Goal: Information Seeking & Learning: Learn about a topic

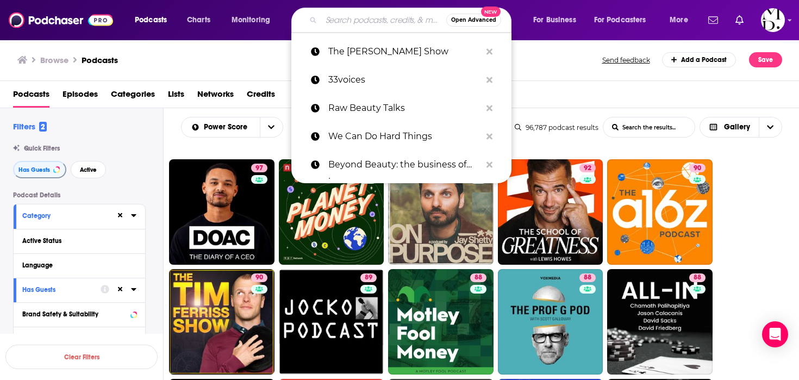
click at [349, 26] on input "Search podcasts, credits, & more..." at bounding box center [383, 19] width 125 height 17
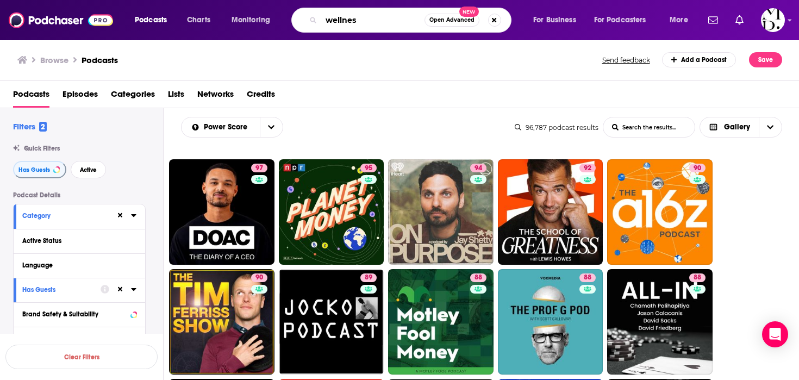
type input "wellness"
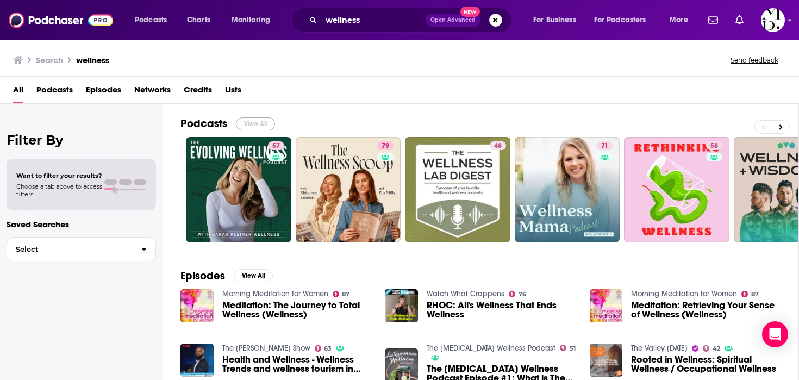
click at [263, 121] on button "View All" at bounding box center [255, 123] width 39 height 13
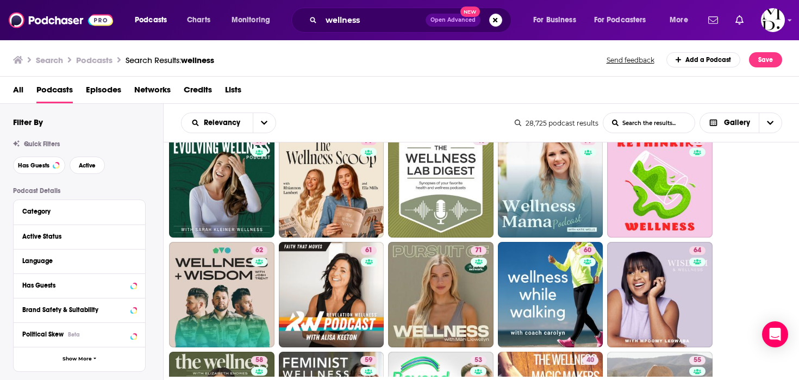
scroll to position [81, 0]
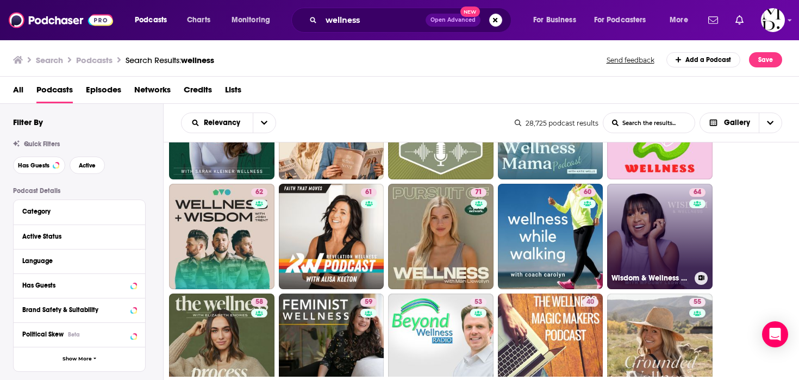
click at [676, 232] on link "64 Wisdom & Wellness with Mpoomy Ledwaba" at bounding box center [659, 236] width 105 height 105
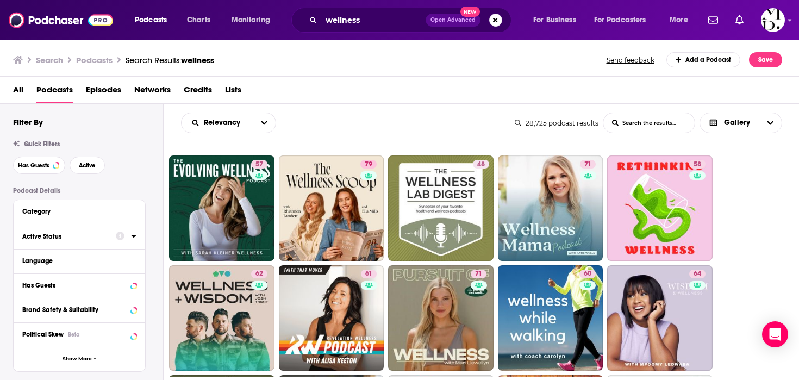
click at [91, 240] on div "Active Status" at bounding box center [65, 237] width 86 height 8
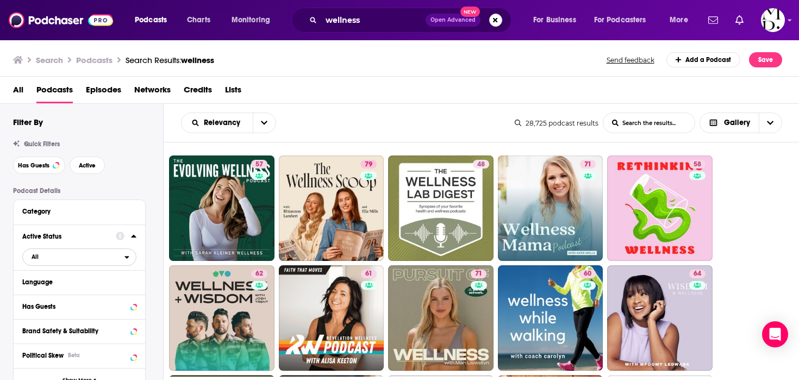
click at [87, 256] on span "All" at bounding box center [74, 256] width 102 height 14
click at [71, 288] on div "Active 5k" at bounding box center [83, 293] width 122 height 18
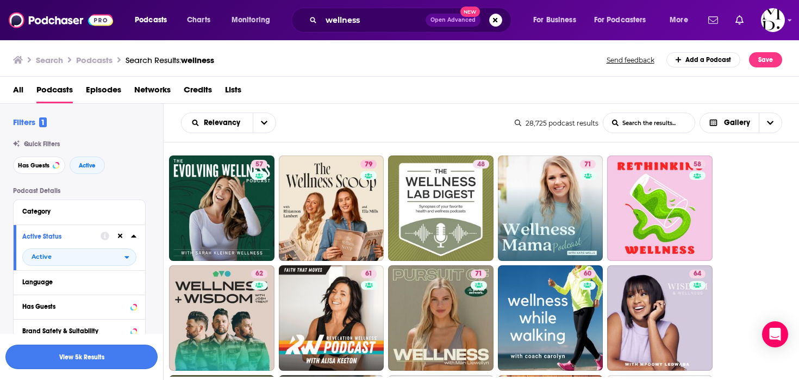
click at [87, 350] on button "View 5k Results" at bounding box center [81, 356] width 152 height 24
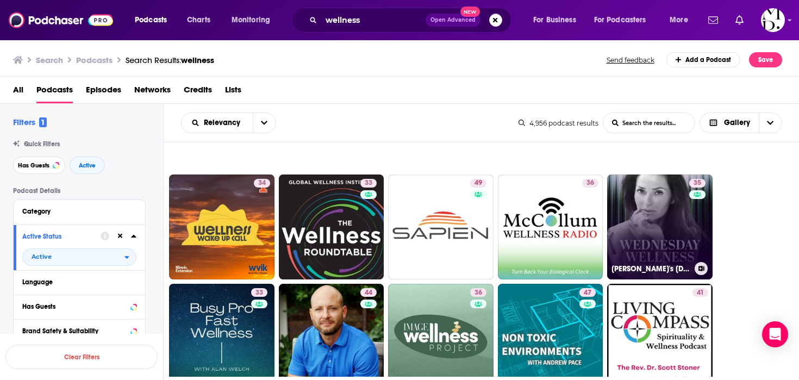
scroll to position [918, 0]
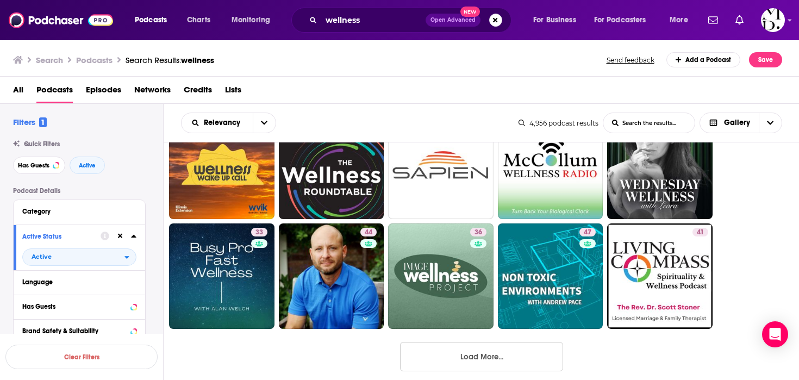
click at [496, 361] on button "Load More..." at bounding box center [481, 356] width 163 height 29
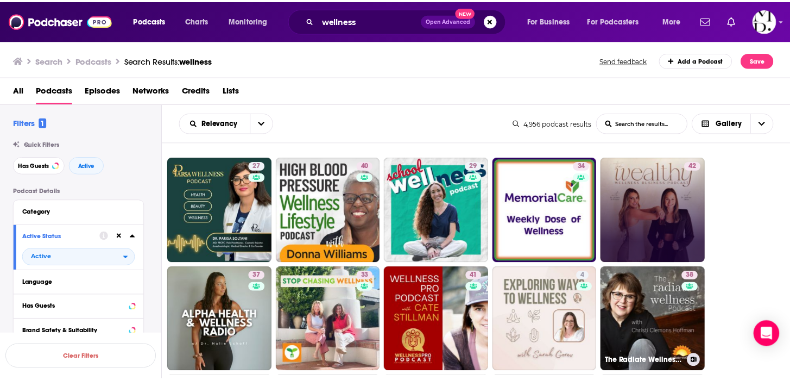
scroll to position [1332, 0]
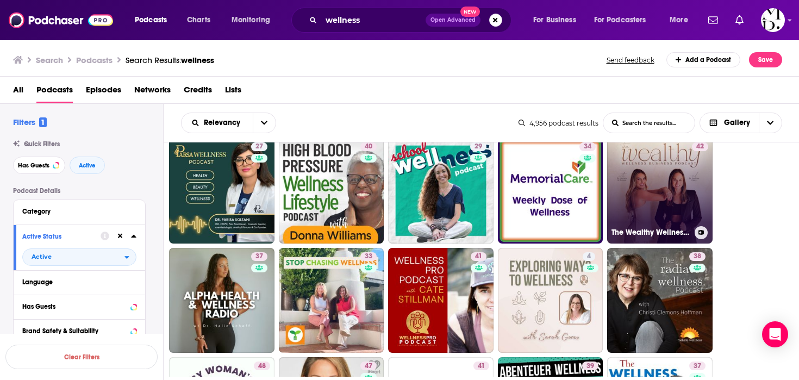
click at [676, 217] on link "42 The Wealthy Wellness Business Podcast" at bounding box center [659, 190] width 105 height 105
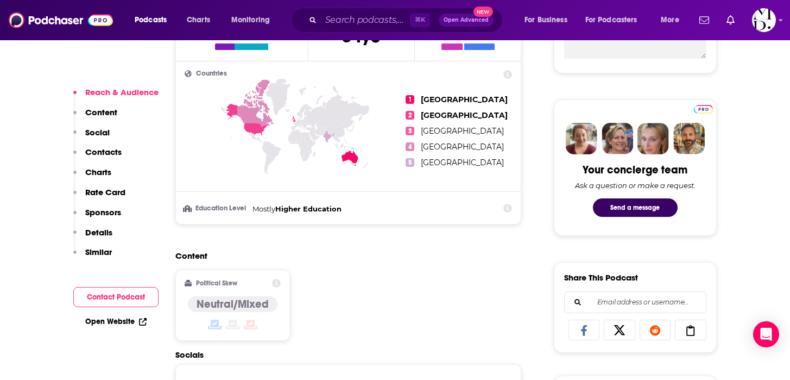
scroll to position [687, 0]
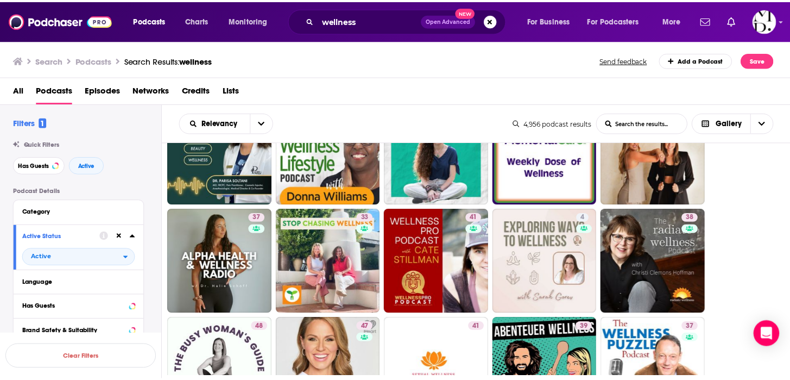
scroll to position [1431, 0]
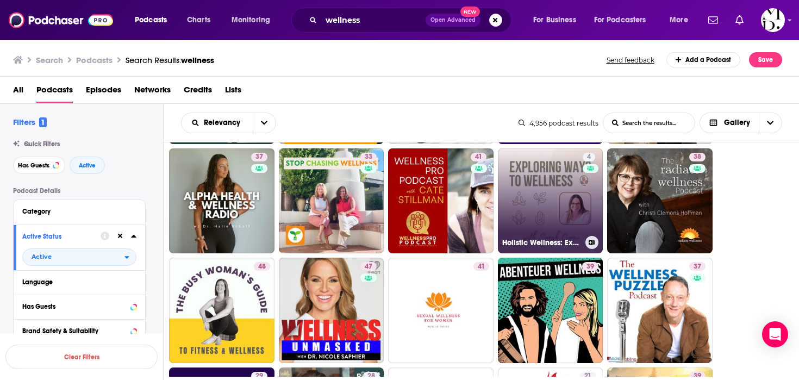
click at [544, 218] on link "4 Holistic Wellness: Exploring Ways to Wellness" at bounding box center [550, 200] width 105 height 105
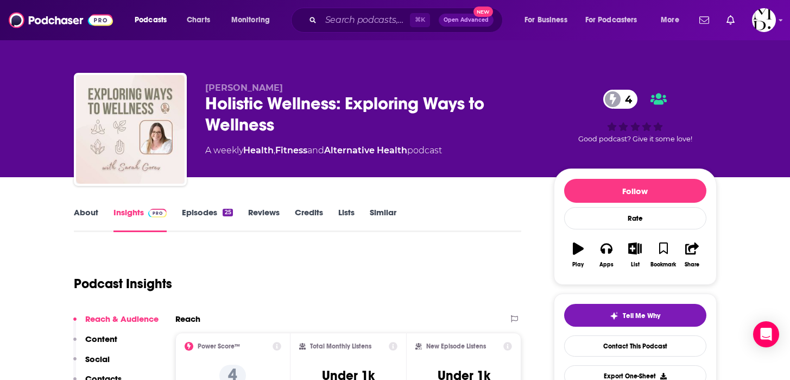
click at [353, 97] on div "Holistic Wellness: Exploring Ways to Wellness 4" at bounding box center [370, 114] width 331 height 42
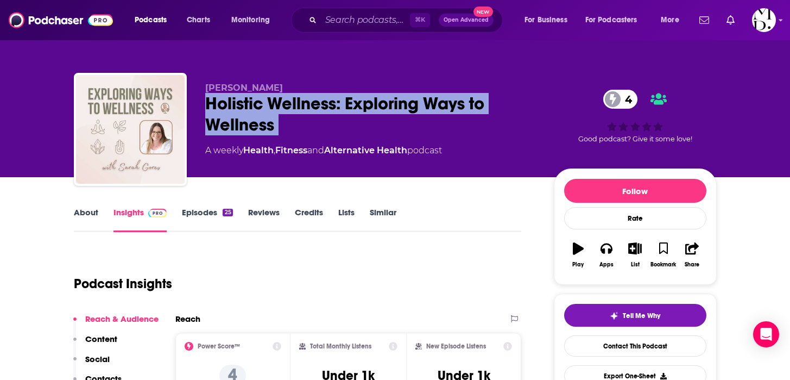
click at [353, 97] on div "Holistic Wellness: Exploring Ways to Wellness 4" at bounding box center [370, 114] width 331 height 42
copy div "Holistic Wellness: Exploring Ways to Wellness 4"
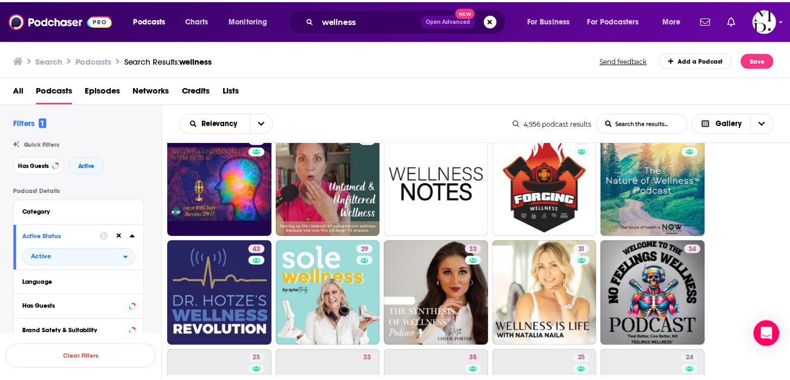
scroll to position [1671, 0]
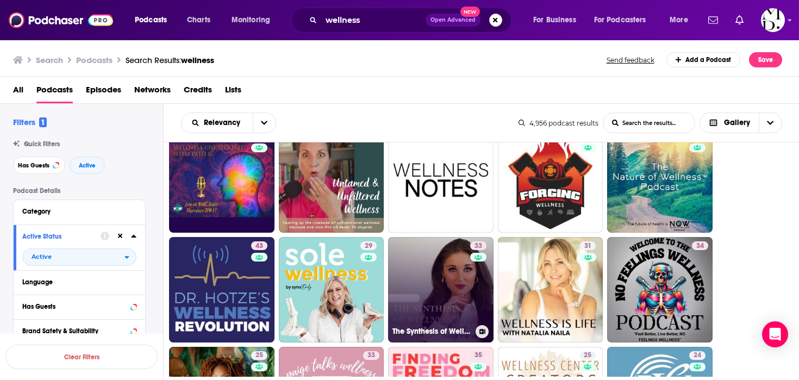
click at [427, 308] on link "33 The Synthesis of Wellness®" at bounding box center [440, 289] width 105 height 105
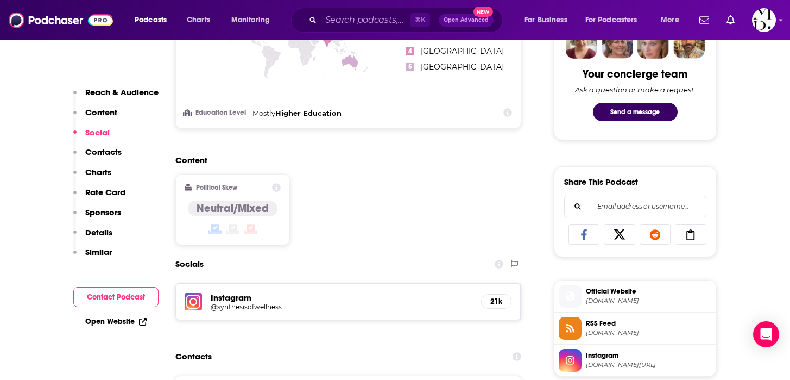
scroll to position [698, 0]
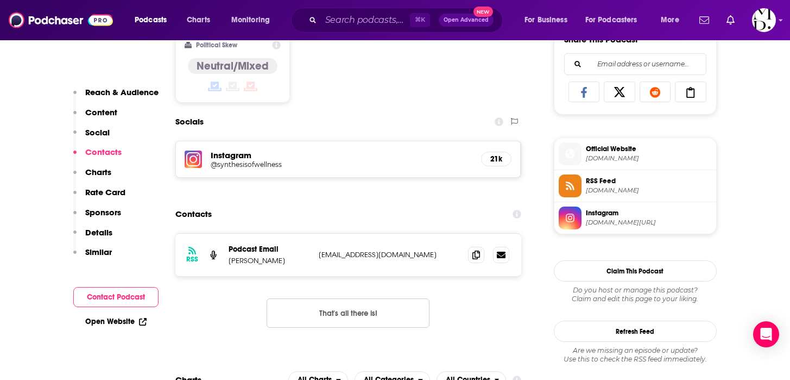
click at [258, 164] on h5 "@synthesisofwellness" at bounding box center [298, 164] width 174 height 8
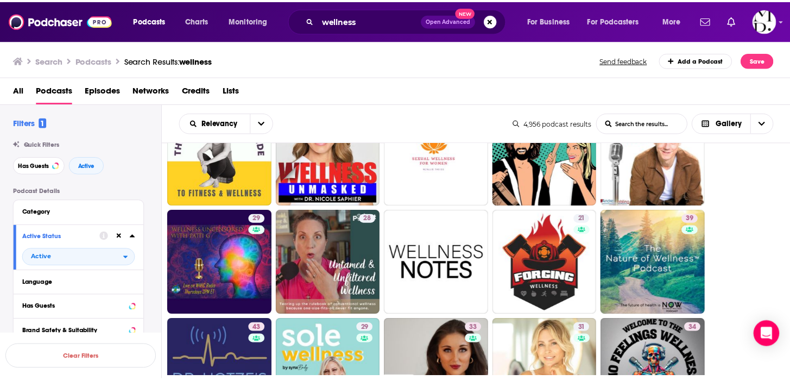
scroll to position [1664, 0]
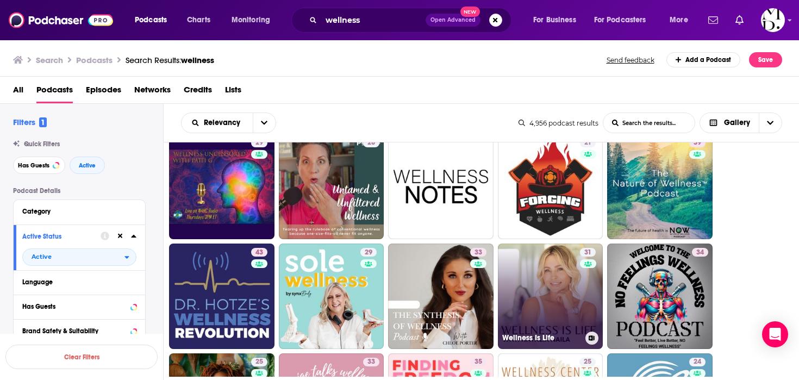
click at [531, 263] on link "31 Wellness Is Life" at bounding box center [550, 295] width 105 height 105
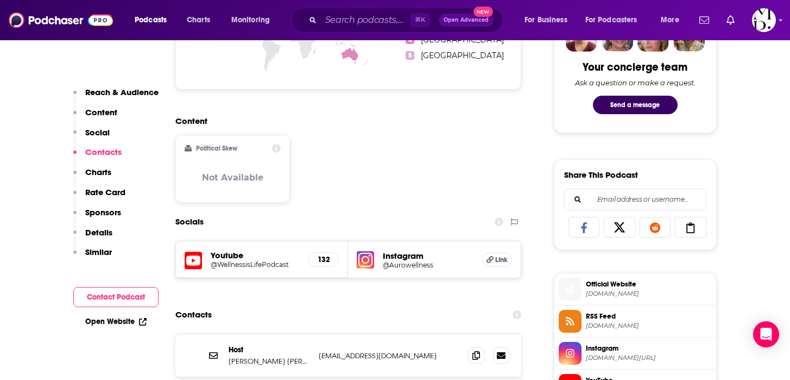
scroll to position [663, 0]
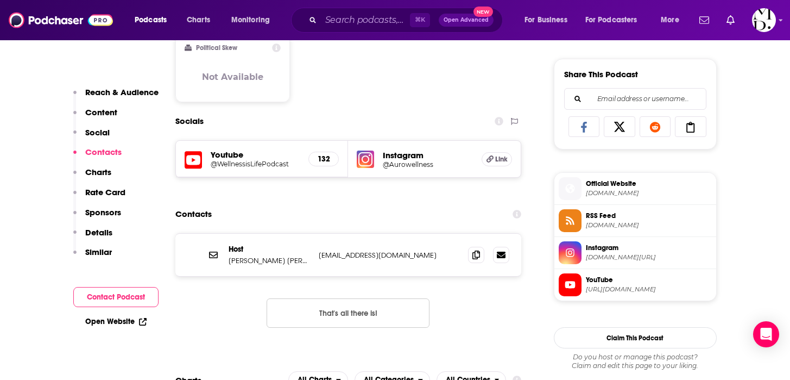
click at [409, 166] on h5 "@Aurowellness" at bounding box center [428, 164] width 90 height 8
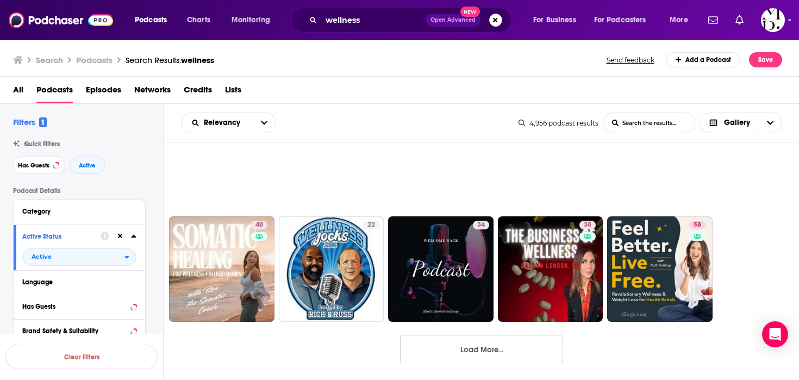
scroll to position [2024, 0]
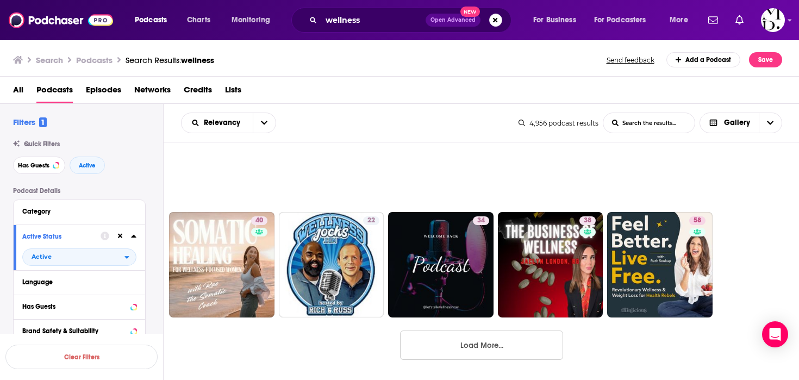
click at [528, 334] on button "Load More..." at bounding box center [481, 344] width 163 height 29
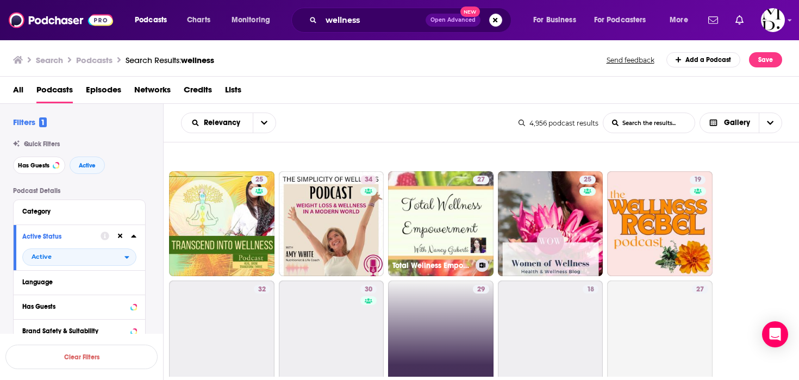
scroll to position [2687, 0]
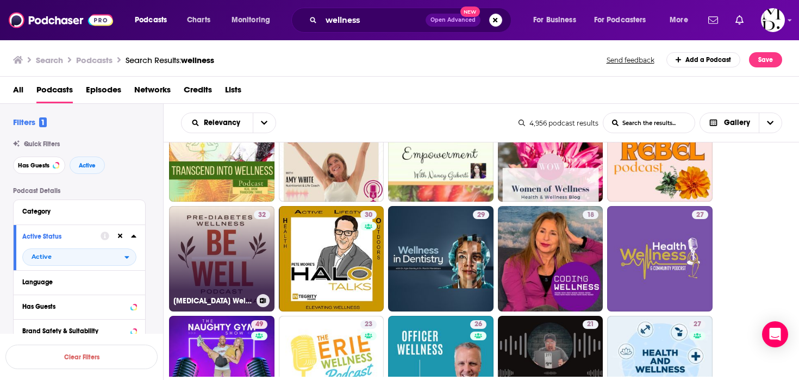
click at [230, 274] on link "32 Pre-Diabetes Wellness" at bounding box center [221, 258] width 105 height 105
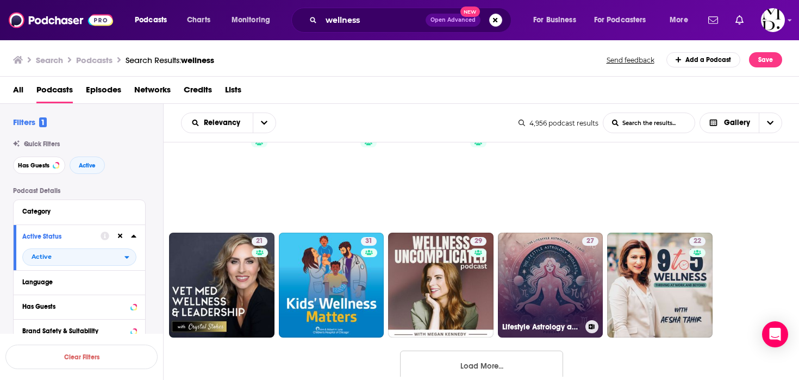
scroll to position [3120, 0]
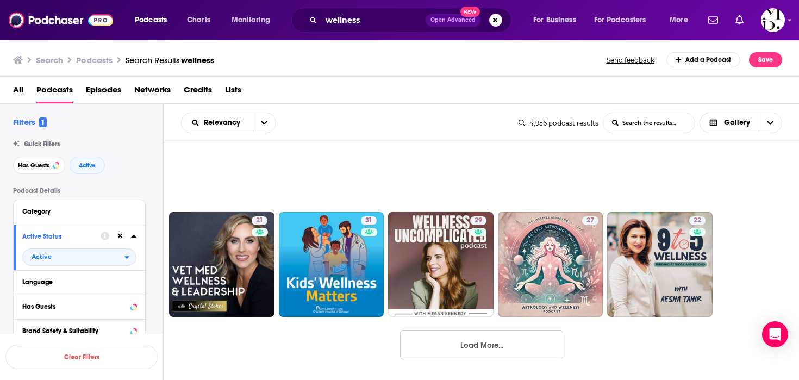
click at [500, 351] on button "Load More..." at bounding box center [481, 344] width 163 height 29
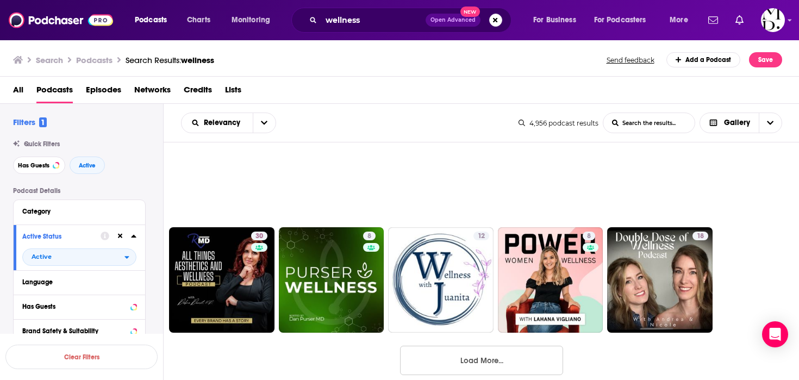
scroll to position [4203, 0]
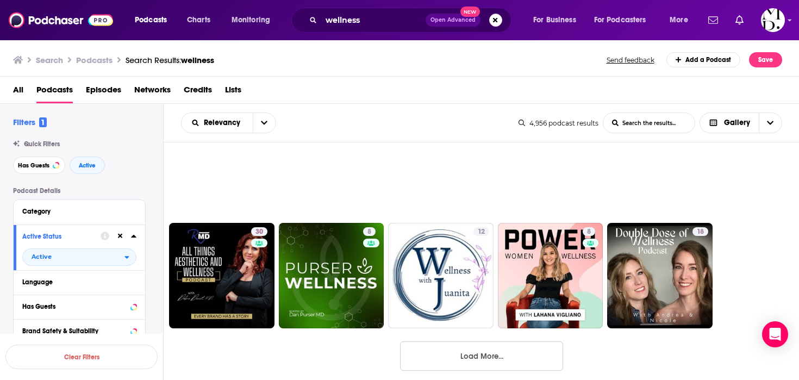
click at [524, 354] on button "Load More..." at bounding box center [481, 355] width 163 height 29
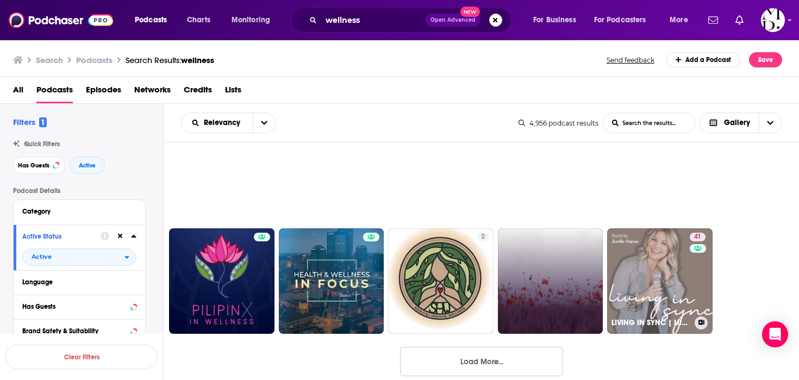
scroll to position [5310, 0]
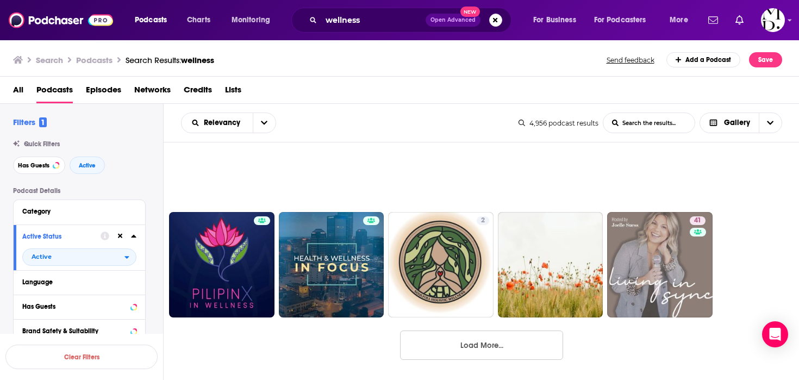
click at [488, 346] on button "Load More..." at bounding box center [481, 344] width 163 height 29
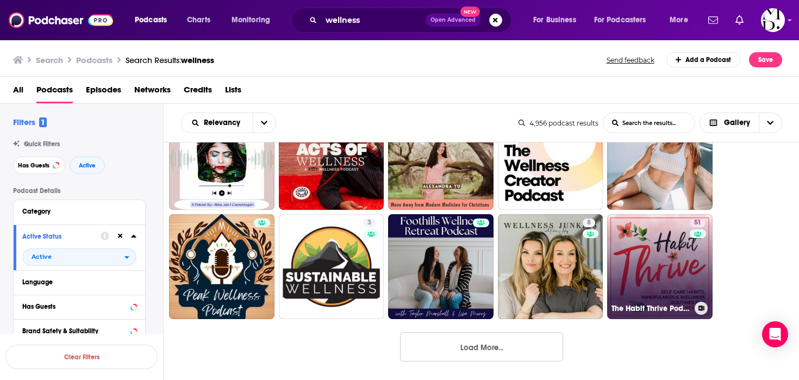
scroll to position [6404, 0]
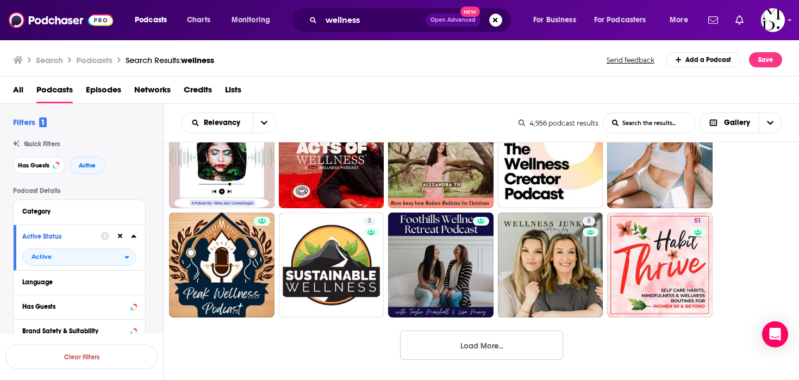
click at [518, 350] on button "Load More..." at bounding box center [481, 344] width 163 height 29
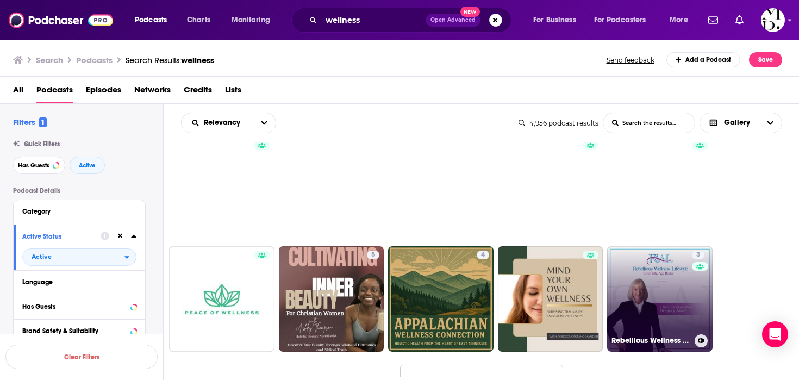
scroll to position [7500, 0]
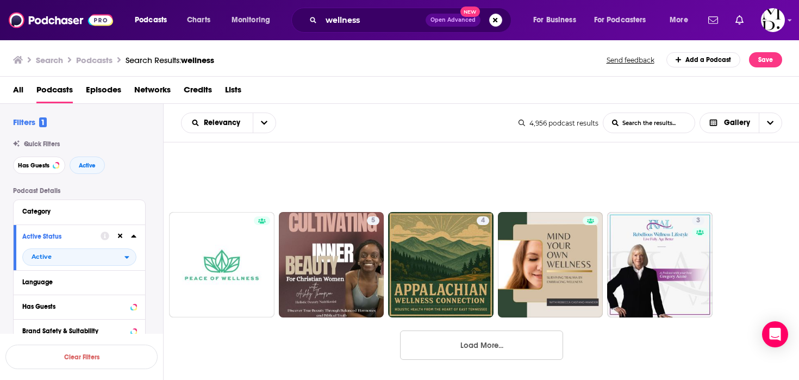
click at [507, 341] on button "Load More..." at bounding box center [481, 344] width 163 height 29
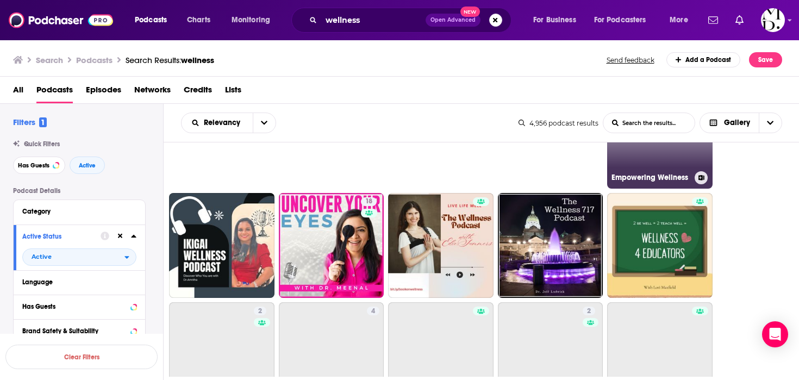
scroll to position [7848, 0]
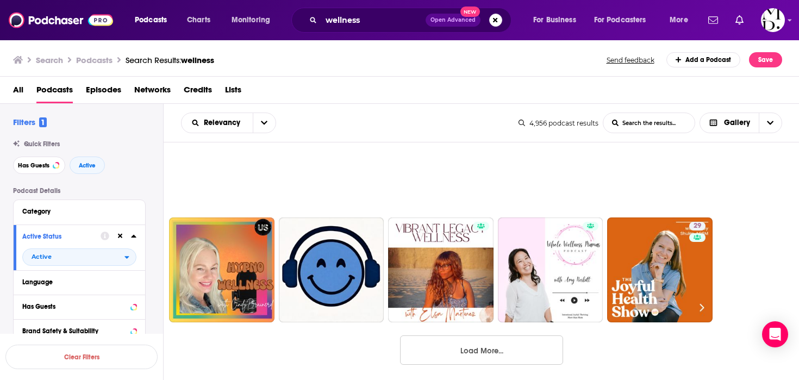
scroll to position [8595, 0]
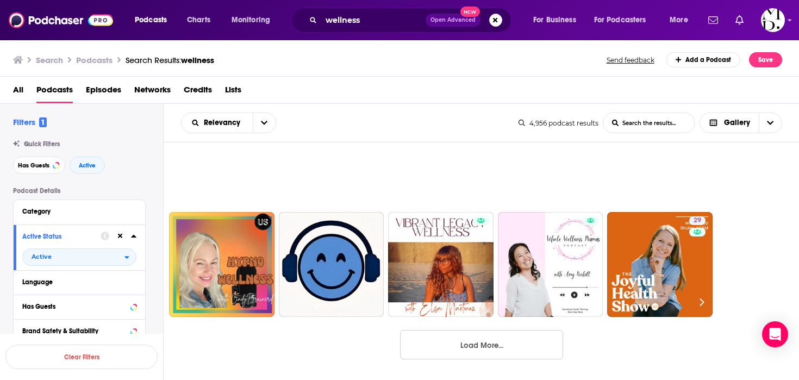
click at [481, 341] on button "Load More..." at bounding box center [481, 344] width 163 height 29
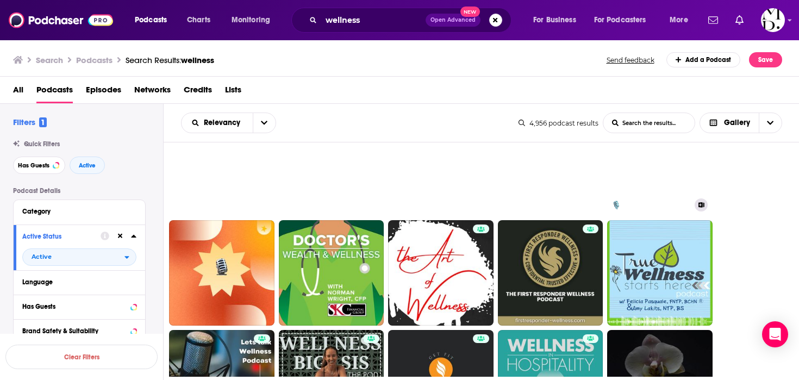
scroll to position [9453, 0]
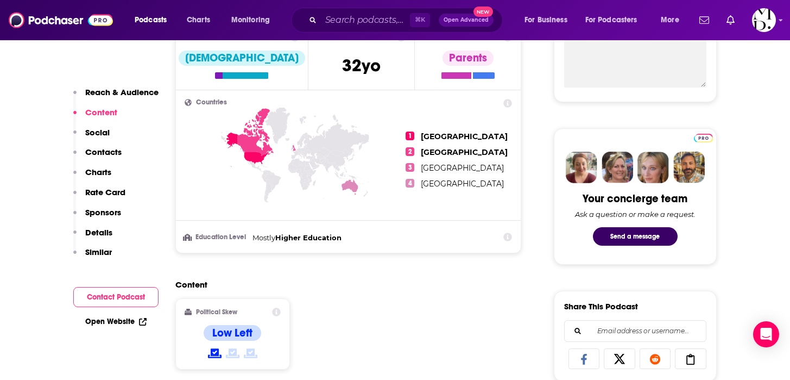
scroll to position [8, 0]
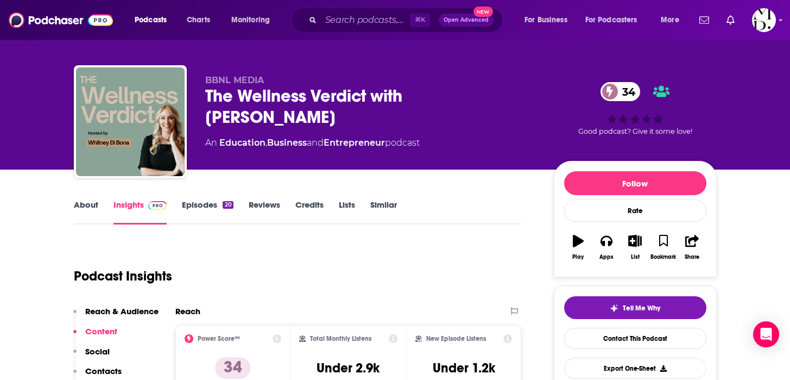
click at [350, 94] on div "The Wellness Verdict with Whitney Di Bona 34" at bounding box center [370, 106] width 331 height 42
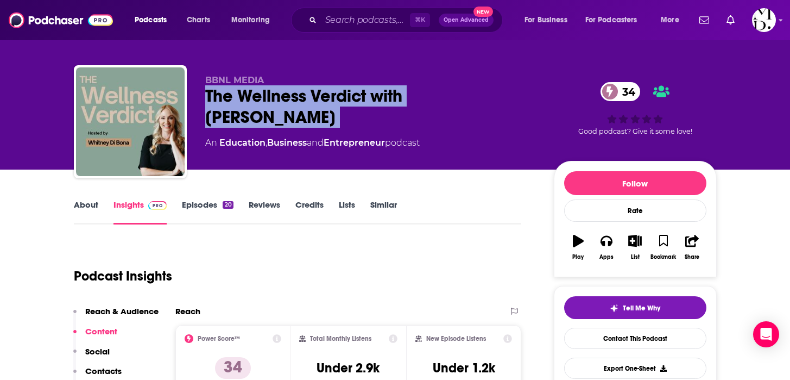
click at [350, 94] on div "The Wellness Verdict with Whitney Di Bona 34" at bounding box center [370, 106] width 331 height 42
copy div "The Wellness Verdict with Whitney Di Bona 34"
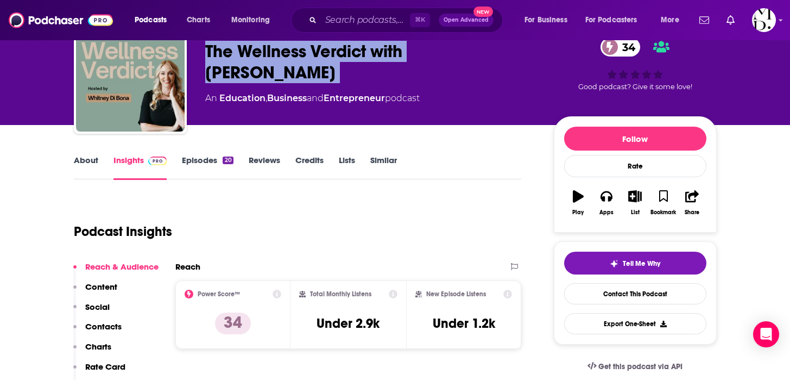
scroll to position [0, 0]
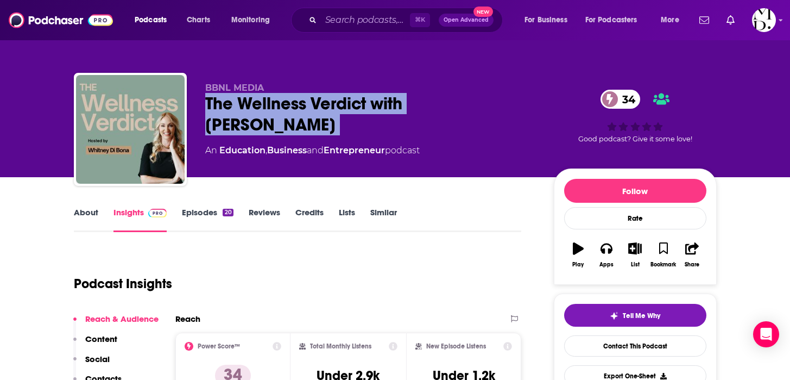
click at [401, 111] on div "The Wellness Verdict with Whitney Di Bona 34" at bounding box center [370, 114] width 331 height 42
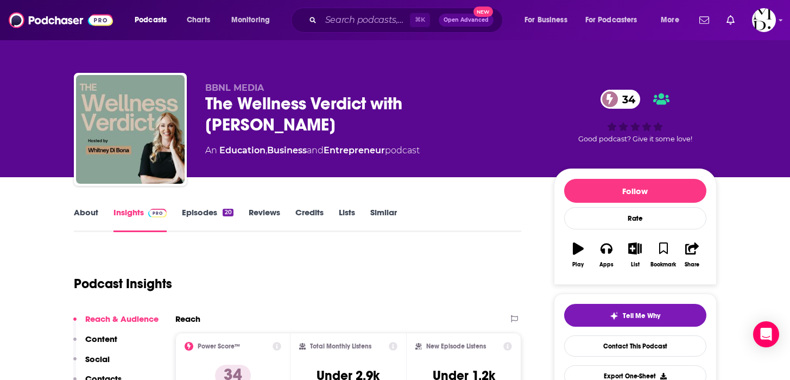
drag, startPoint x: 413, startPoint y: 108, endPoint x: 414, endPoint y: 127, distance: 18.5
click at [414, 127] on div "The Wellness Verdict with Whitney Di Bona 34" at bounding box center [370, 114] width 331 height 42
copy h2 "Whitney Di Bona"
click at [312, 104] on div "The Wellness Verdict with Whitney Di Bona 34" at bounding box center [370, 114] width 331 height 42
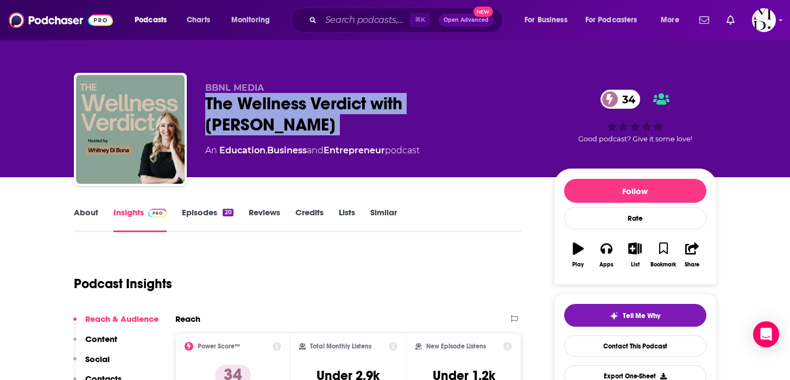
click at [312, 104] on div "The Wellness Verdict with Whitney Di Bona 34" at bounding box center [370, 114] width 331 height 42
copy div "The Wellness Verdict with Whitney Di Bona 34"
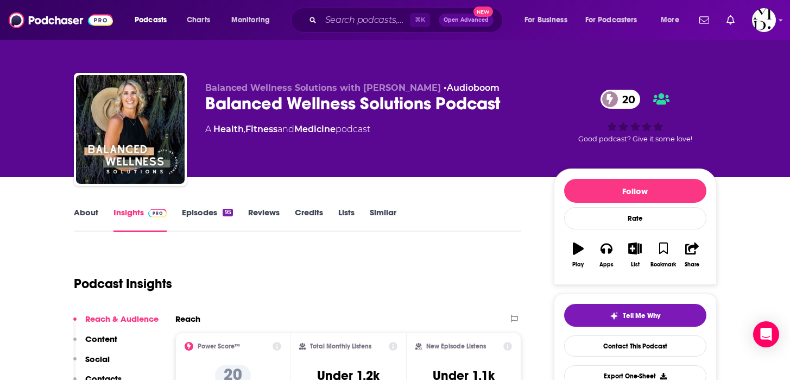
click at [370, 109] on div "Balanced Wellness Solutions Podcast 20" at bounding box center [370, 103] width 331 height 21
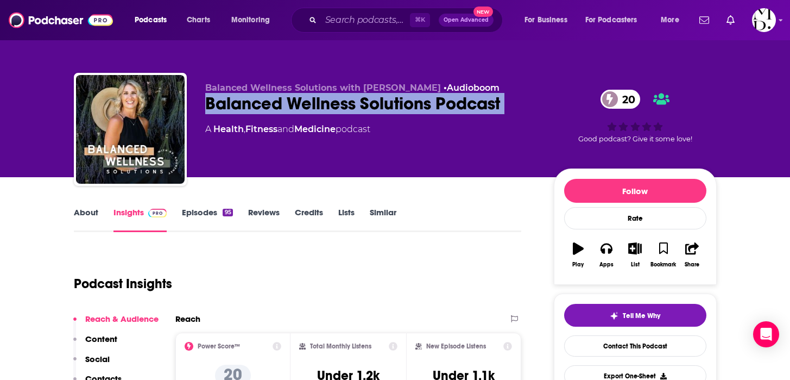
click at [370, 109] on div "Balanced Wellness Solutions Podcast 20" at bounding box center [370, 103] width 331 height 21
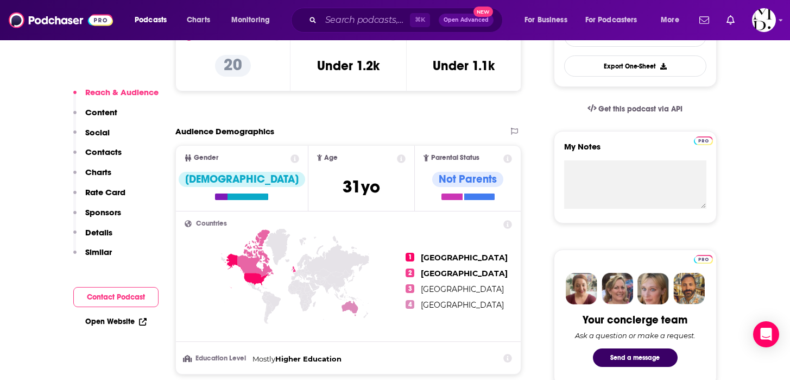
scroll to position [369, 0]
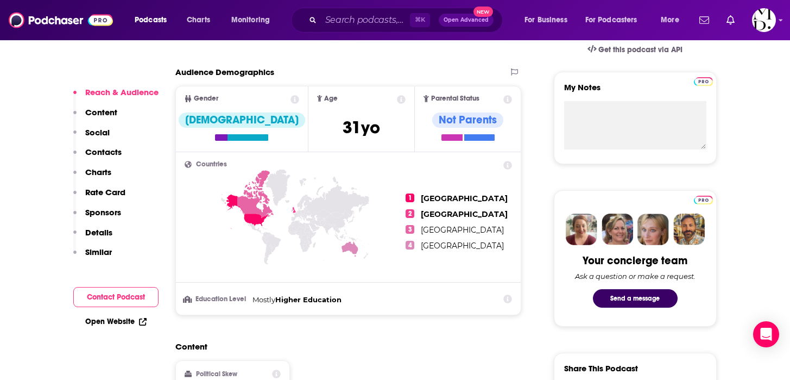
copy div "Balanced Wellness Solutions Podcast 20"
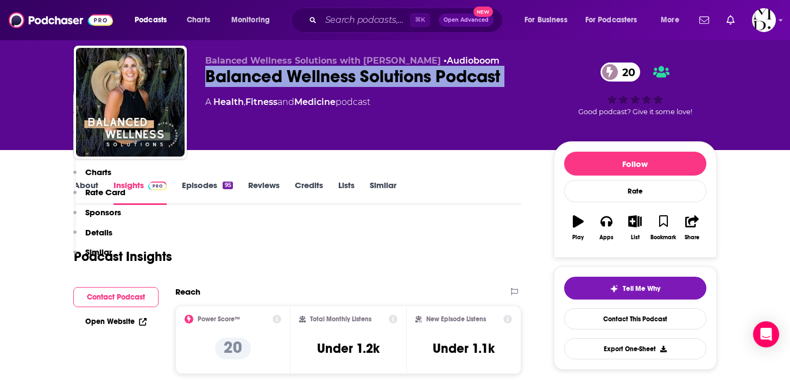
scroll to position [0, 0]
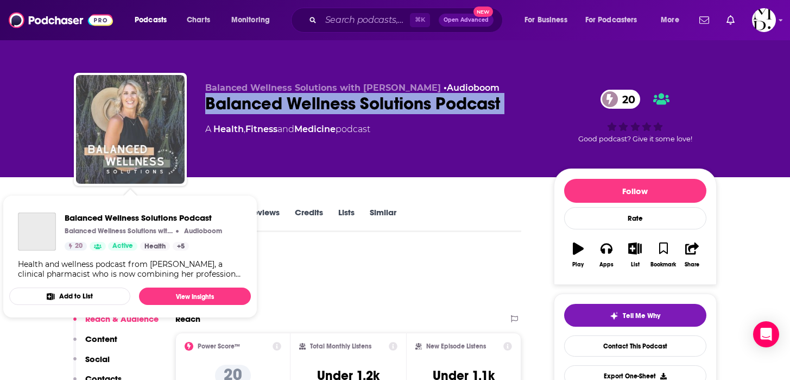
click at [139, 115] on img "Balanced Wellness Solutions Podcast" at bounding box center [130, 129] width 109 height 109
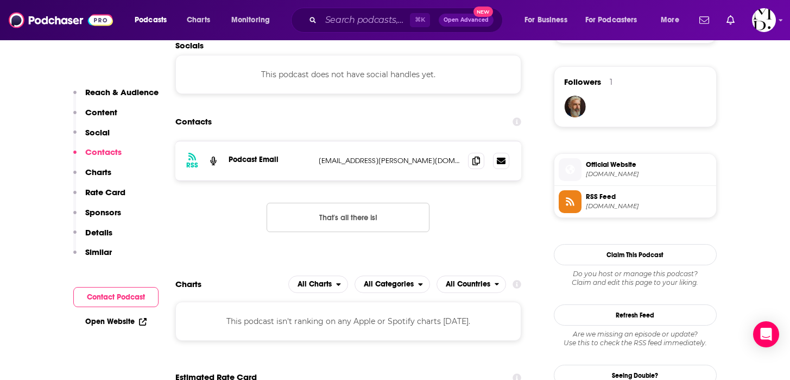
scroll to position [769, 0]
click at [474, 156] on icon at bounding box center [477, 159] width 8 height 9
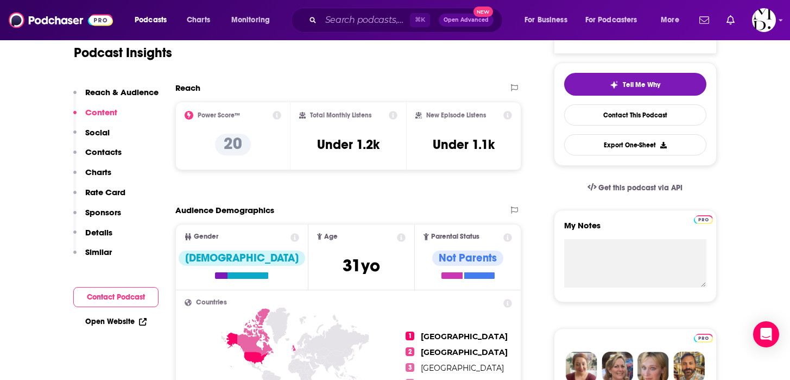
scroll to position [0, 0]
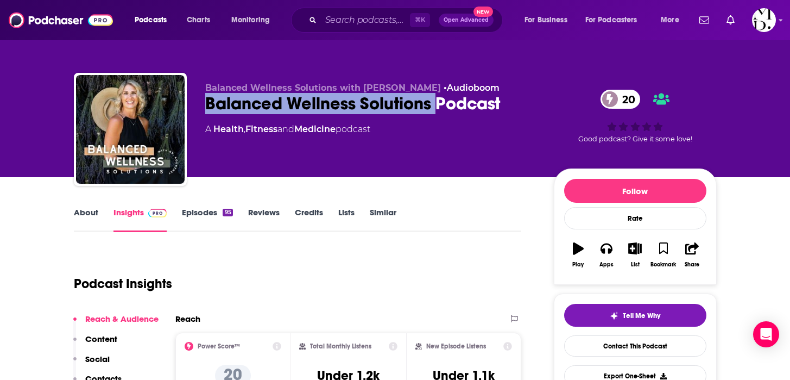
drag, startPoint x: 436, startPoint y: 101, endPoint x: 198, endPoint y: 104, distance: 238.5
click at [198, 104] on div "Balanced Wellness Solutions with Kourtney • Audioboom Balanced Wellness Solutio…" at bounding box center [395, 131] width 643 height 117
copy h2 "Balanced Wellness Solutions"
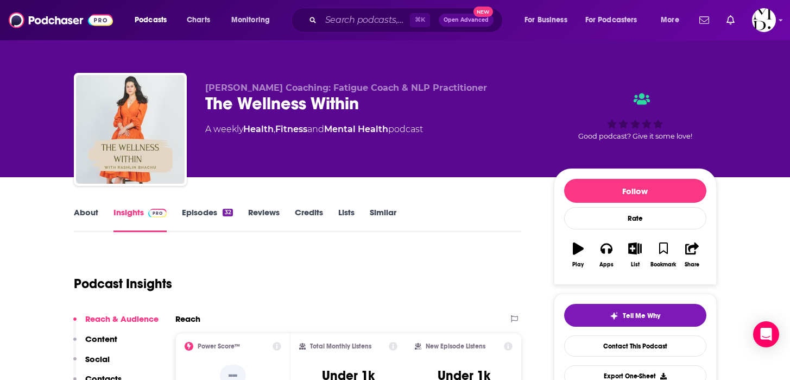
click at [249, 108] on div "The Wellness Within" at bounding box center [370, 103] width 331 height 21
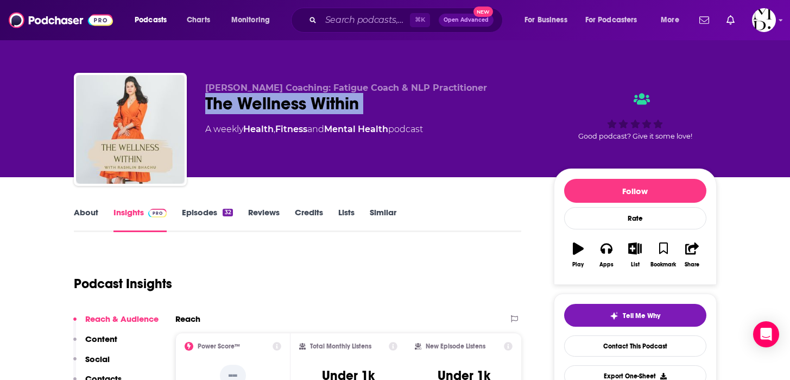
click at [249, 108] on div "The Wellness Within" at bounding box center [370, 103] width 331 height 21
copy div "The Wellness Within"
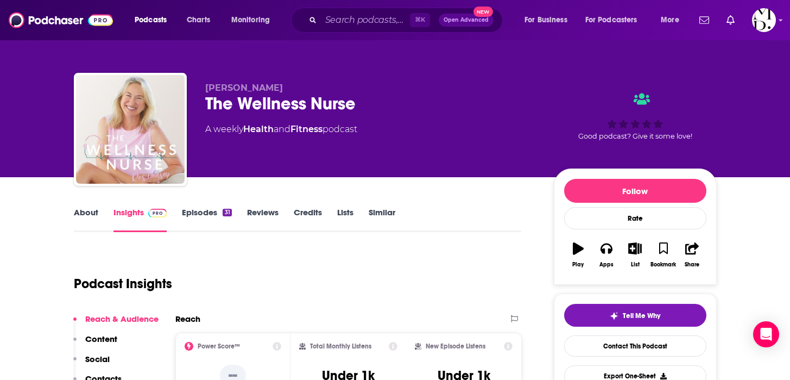
click at [328, 107] on div "The Wellness Nurse" at bounding box center [370, 103] width 331 height 21
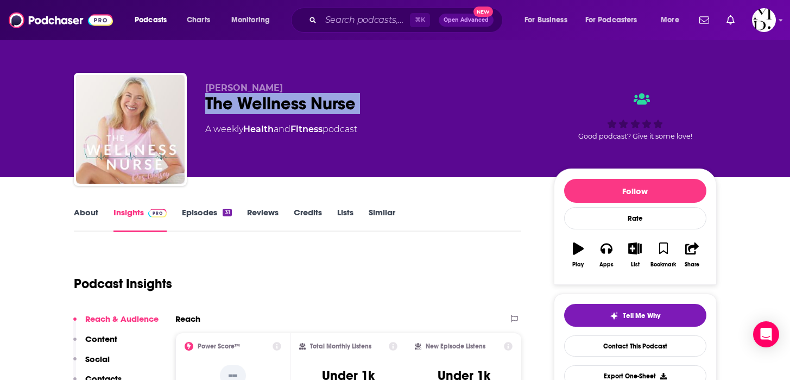
click at [328, 107] on div "The Wellness Nurse" at bounding box center [370, 103] width 331 height 21
copy div "The Wellness Nurse"
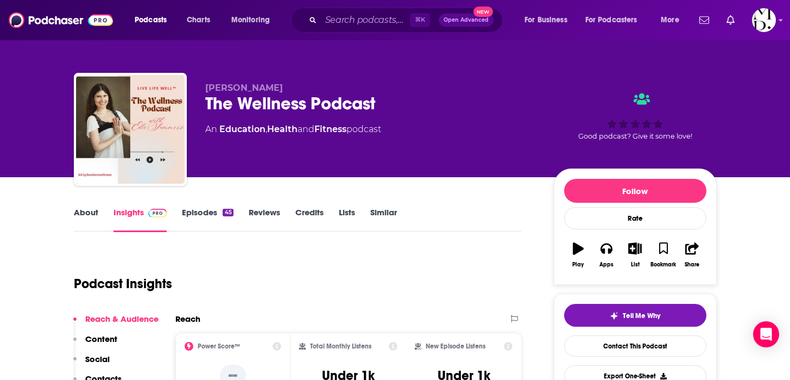
click at [305, 112] on div "The Wellness Podcast" at bounding box center [370, 103] width 331 height 21
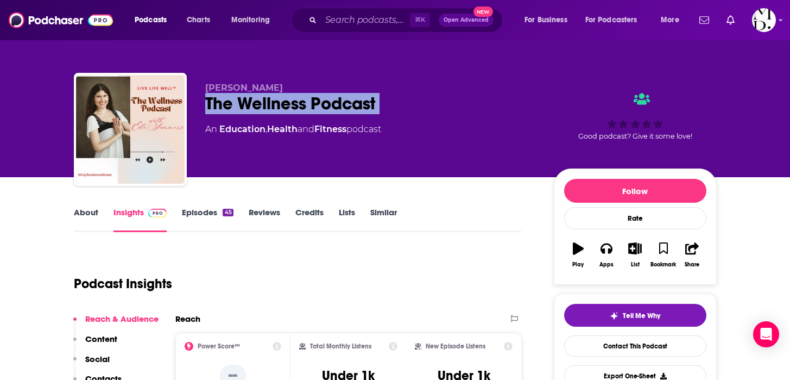
click at [305, 112] on div "The Wellness Podcast" at bounding box center [370, 103] width 331 height 21
copy div "The Wellness Podcast"
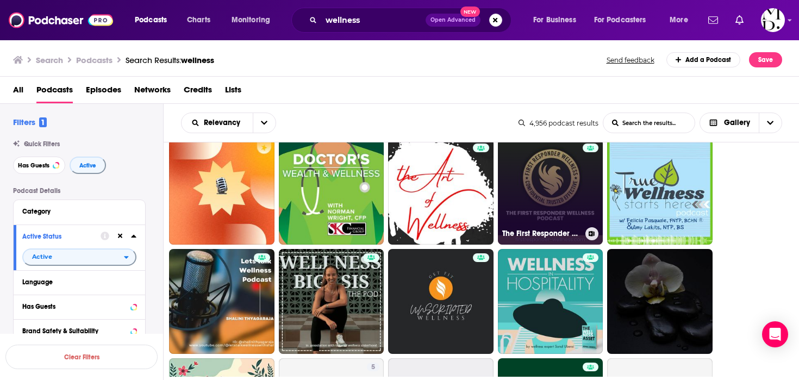
scroll to position [9690, 0]
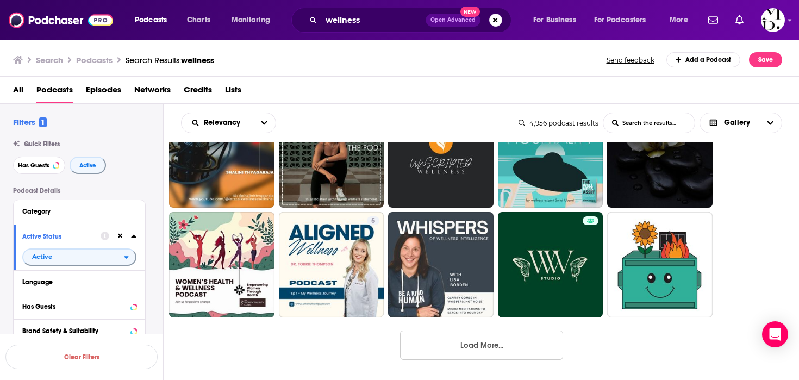
click at [470, 343] on button "Load More..." at bounding box center [481, 344] width 163 height 29
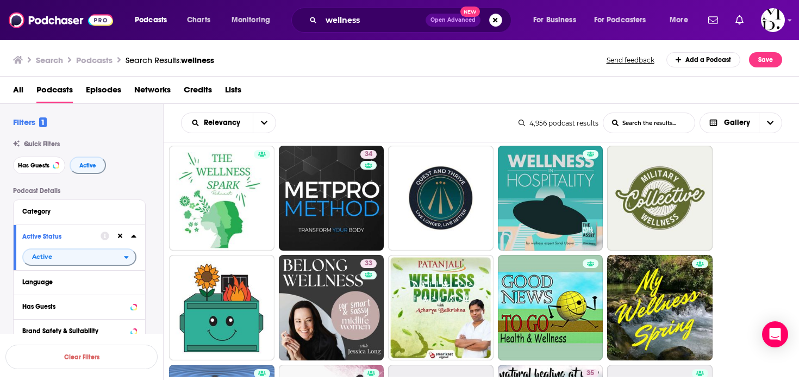
scroll to position [10188, 0]
